Goal: Task Accomplishment & Management: Use online tool/utility

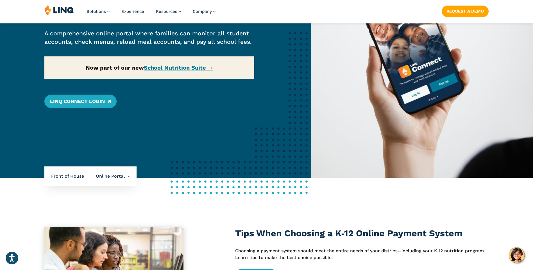
scroll to position [112, 0]
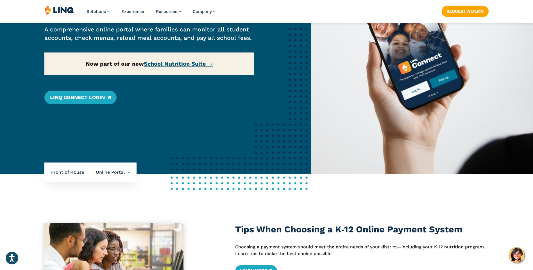
click at [159, 63] on link "School Nutrition Suite →" at bounding box center [178, 63] width 69 height 7
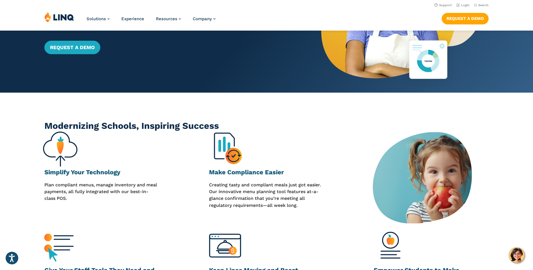
scroll to position [56, 0]
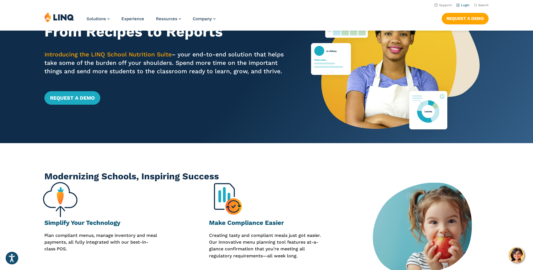
click at [466, 7] on link "Login" at bounding box center [463, 5] width 13 height 4
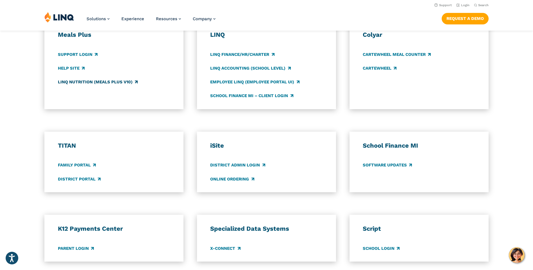
scroll to position [309, 0]
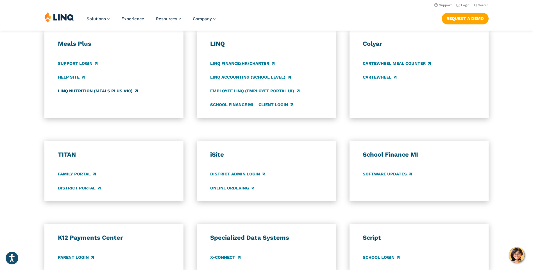
click at [113, 92] on link "LINQ Nutrition (Meals Plus v10)" at bounding box center [98, 91] width 80 height 6
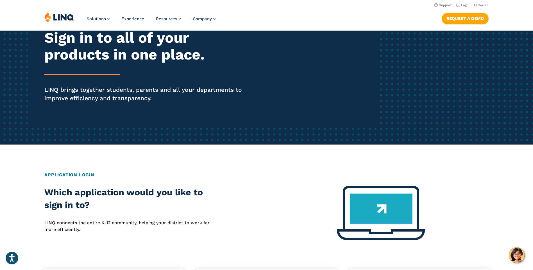
scroll to position [56, 0]
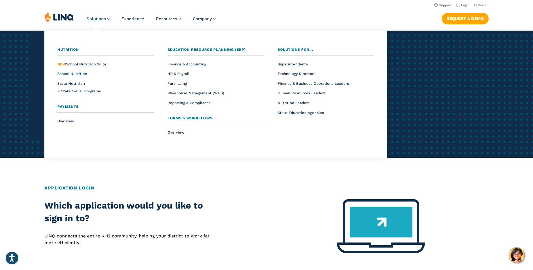
click at [83, 73] on span "School Nutrition" at bounding box center [72, 74] width 30 height 4
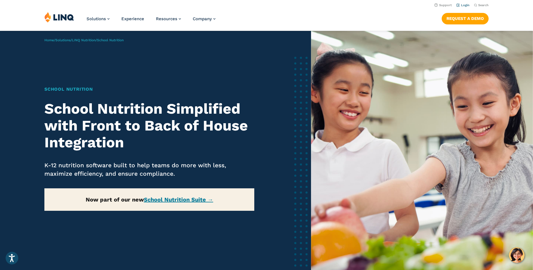
click at [464, 5] on link "Login" at bounding box center [463, 5] width 13 height 4
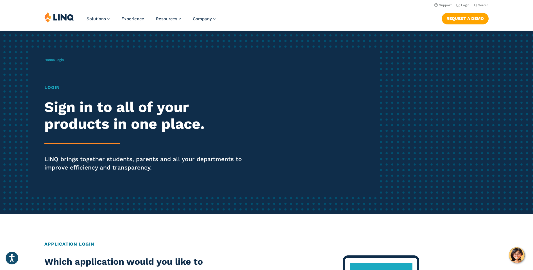
click at [50, 87] on h1 "Login" at bounding box center [147, 87] width 206 height 7
click at [58, 109] on h2 "Sign in to all of your products in one place." at bounding box center [147, 116] width 206 height 34
click at [76, 143] on div "Login Sign in to all of your products in one place. LINQ brings together studen…" at bounding box center [147, 135] width 206 height 103
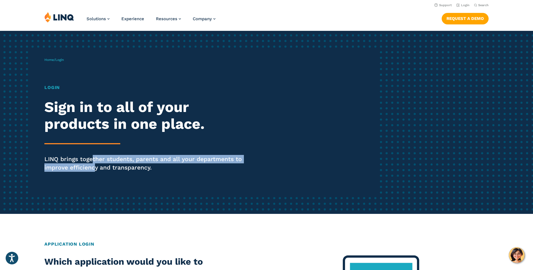
drag, startPoint x: 94, startPoint y: 162, endPoint x: 99, endPoint y: 166, distance: 6.6
click at [99, 166] on p "LINQ brings together students, parents and all your departments to improve effi…" at bounding box center [147, 163] width 206 height 17
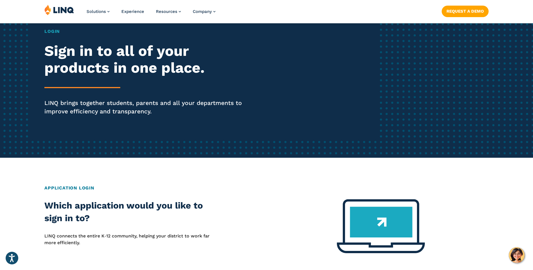
click at [132, 172] on div "Home / Login Login Sign in to all of your products in one place. LINQ brings to…" at bounding box center [266, 249] width 533 height 549
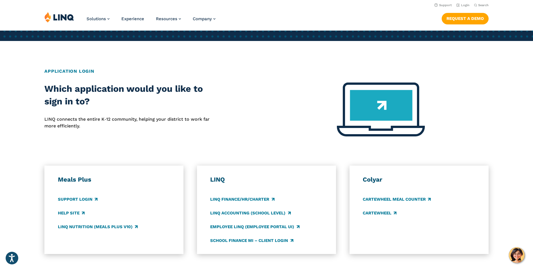
scroll to position [169, 0]
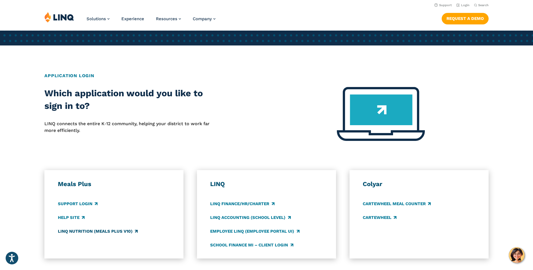
click at [119, 232] on link "LINQ Nutrition (Meals Plus v10)" at bounding box center [98, 232] width 80 height 6
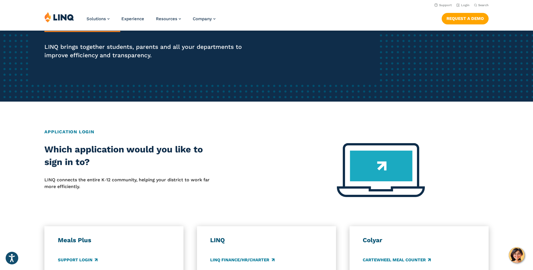
scroll to position [0, 0]
